Goal: Register for event/course

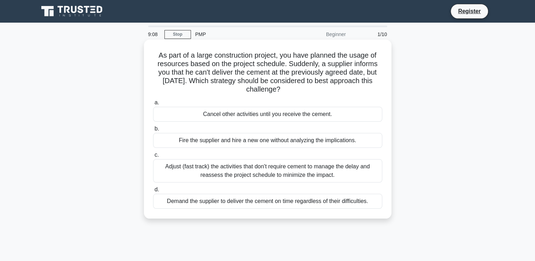
click at [225, 169] on div "Adjust (fast track) the activities that don't require cement to manage the dela…" at bounding box center [267, 170] width 229 height 23
click at [153, 157] on input "c. Adjust (fast track) the activities that don't require cement to manage the d…" at bounding box center [153, 155] width 0 height 5
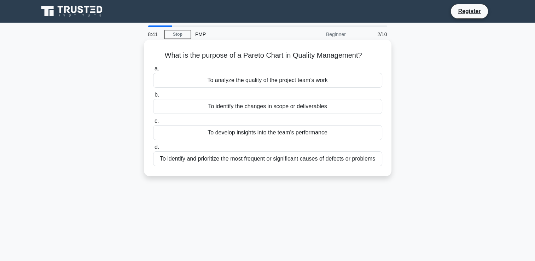
click at [286, 161] on div "To identify and prioritize the most frequent or significant causes of defects o…" at bounding box center [267, 158] width 229 height 15
click at [153, 150] on input "d. To identify and prioritize the most frequent or significant causes of defect…" at bounding box center [153, 147] width 0 height 5
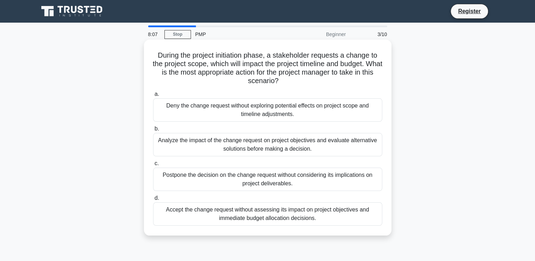
click at [243, 143] on div "Analyze the impact of the change request on project objectives and evaluate alt…" at bounding box center [267, 144] width 229 height 23
click at [153, 131] on input "b. Analyze the impact of the change request on project objectives and evaluate …" at bounding box center [153, 129] width 0 height 5
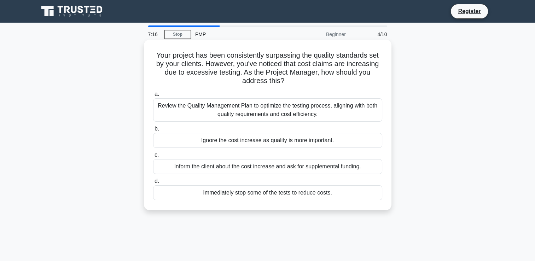
click at [281, 166] on div "Inform the client about the cost increase and ask for supplemental funding." at bounding box center [267, 166] width 229 height 15
click at [153, 157] on input "c. Inform the client about the cost increase and ask for supplemental funding." at bounding box center [153, 155] width 0 height 5
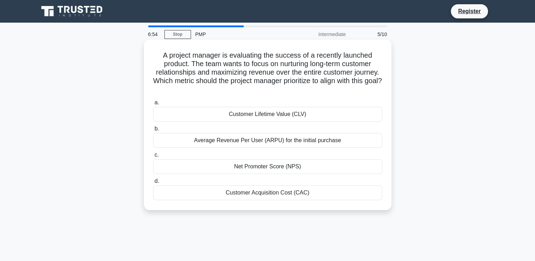
click at [199, 74] on h5 "A project manager is evaluating the success of a recently launched product. The…" at bounding box center [268, 72] width 231 height 43
click at [250, 139] on div "Average Revenue Per User (ARPU) for the initial purchase" at bounding box center [267, 140] width 229 height 15
click at [153, 131] on input "b. Average Revenue Per User (ARPU) for the initial purchase" at bounding box center [153, 129] width 0 height 5
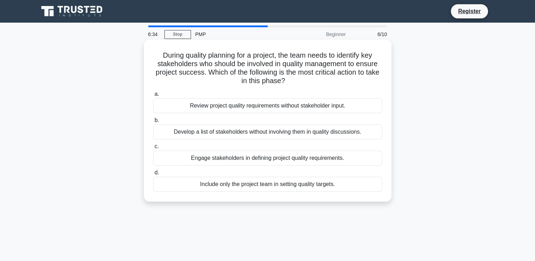
click at [212, 128] on div "Develop a list of stakeholders without involving them in quality discussions." at bounding box center [267, 132] width 229 height 15
click at [153, 123] on input "b. Develop a list of stakeholders without involving them in quality discussions." at bounding box center [153, 120] width 0 height 5
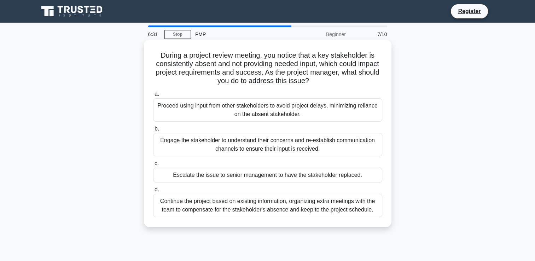
click at [200, 213] on div "Continue the project based on existing information, organizing extra meetings w…" at bounding box center [267, 205] width 229 height 23
click at [153, 192] on input "d. Continue the project based on existing information, organizing extra meeting…" at bounding box center [153, 190] width 0 height 5
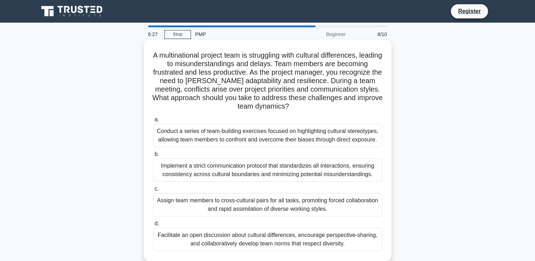
click at [234, 140] on div "Conduct a series of team-building exercises focused on highlighting cultural st…" at bounding box center [267, 135] width 229 height 23
click at [153, 122] on input "a. Conduct a series of team-building exercises focused on highlighting cultural…" at bounding box center [153, 120] width 0 height 5
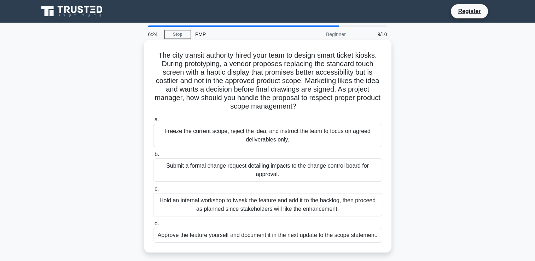
click at [251, 210] on div "Hold an internal workshop to tweak the feature and add it to the backlog, then …" at bounding box center [267, 204] width 229 height 23
click at [153, 191] on input "c. Hold an internal workshop to tweak the feature and add it to the backlog, th…" at bounding box center [153, 189] width 0 height 5
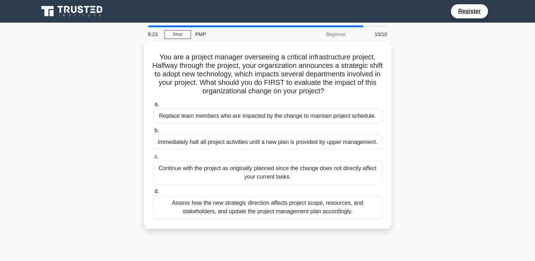
click at [251, 210] on div "Assess how the new strategic direction affects project scope, resources, and st…" at bounding box center [267, 207] width 229 height 23
click at [153, 194] on input "d. Assess how the new strategic direction affects project scope, resources, and…" at bounding box center [153, 191] width 0 height 5
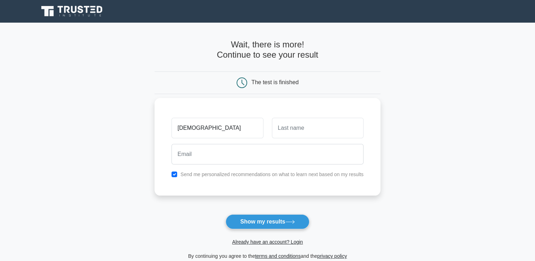
type input "[DEMOGRAPHIC_DATA]"
click at [326, 127] on input "text" at bounding box center [318, 128] width 92 height 21
type input "notseke"
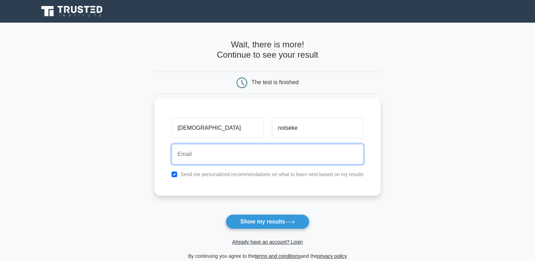
click at [250, 156] on input "email" at bounding box center [268, 154] width 192 height 21
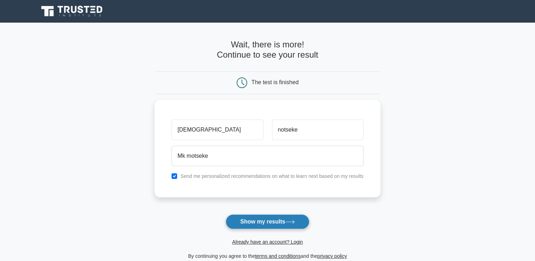
click at [264, 222] on button "Show my results" at bounding box center [268, 221] width 84 height 15
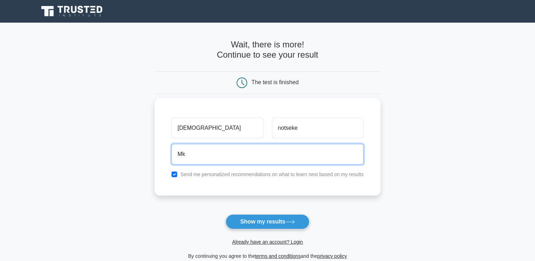
type input "M"
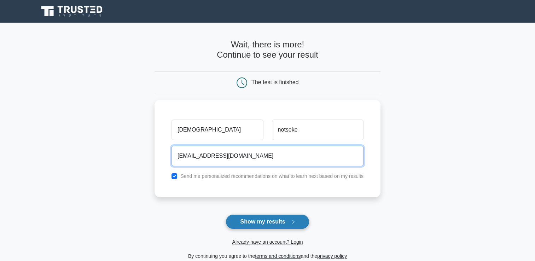
type input "monki12monk@g-email.com"
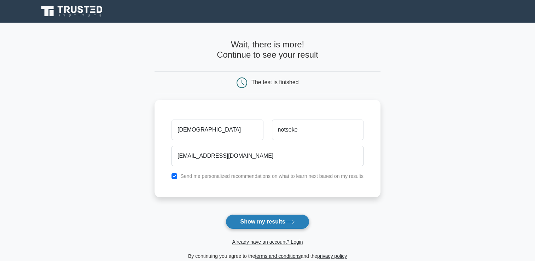
click at [269, 222] on button "Show my results" at bounding box center [268, 221] width 84 height 15
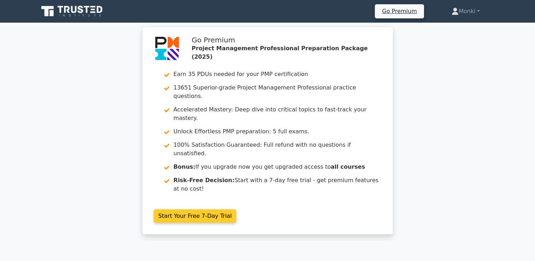
click at [184, 210] on link "Start Your Free 7-Day Trial" at bounding box center [195, 216] width 83 height 13
